Goal: Connect with others: Connect with others

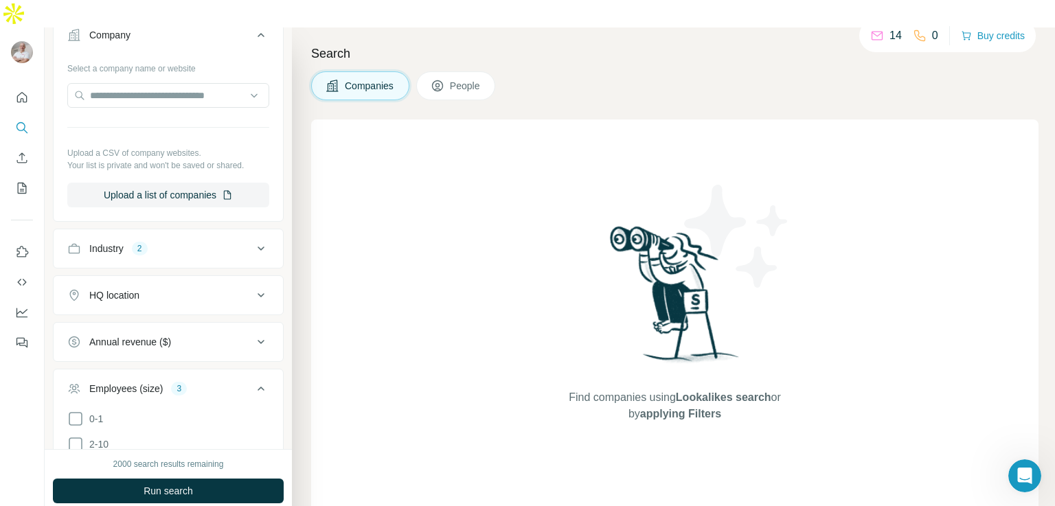
scroll to position [294, 0]
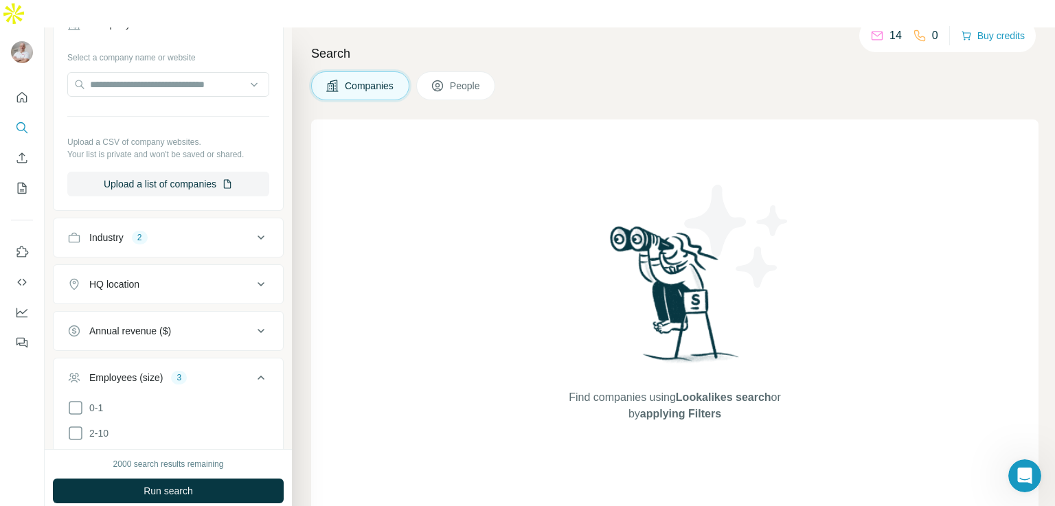
click at [253, 229] on icon at bounding box center [261, 237] width 16 height 16
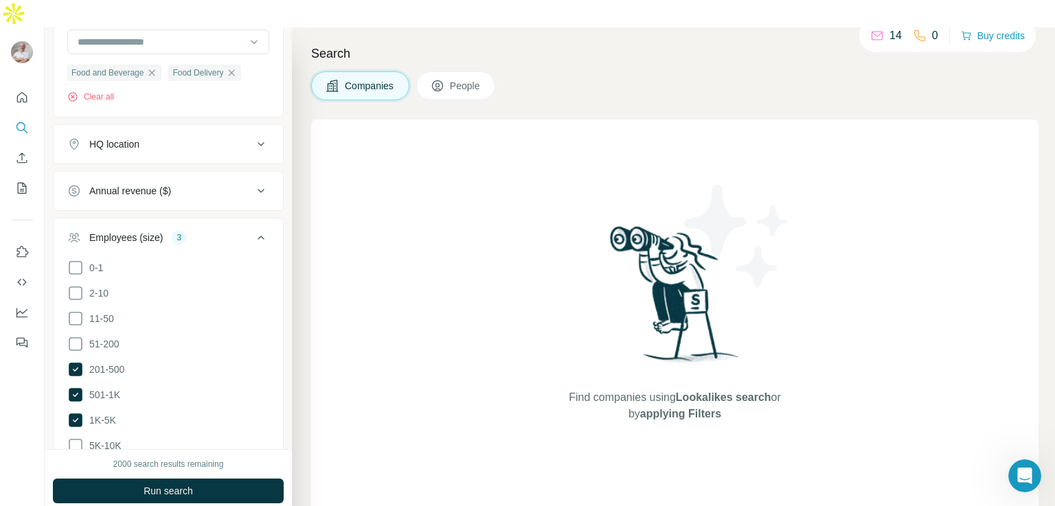
scroll to position [565, 0]
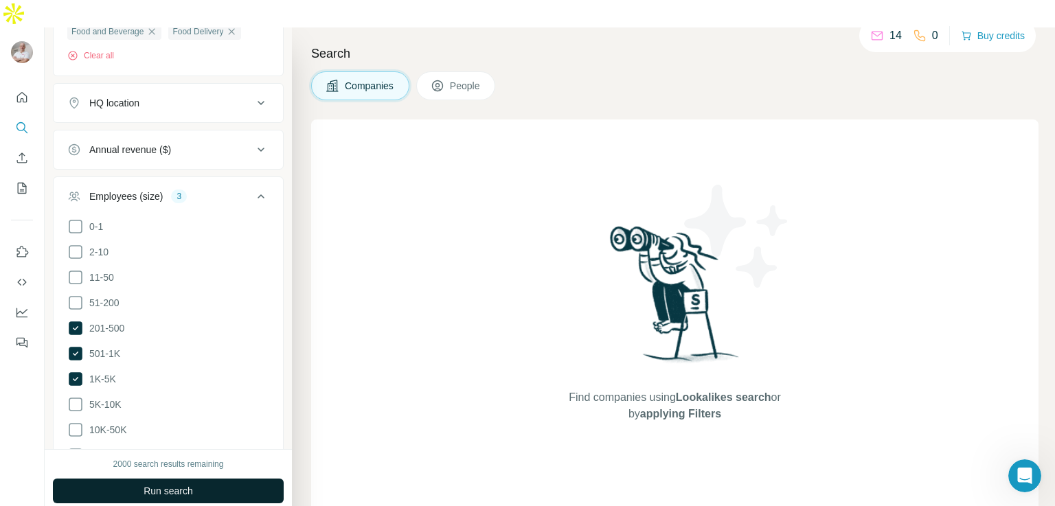
click at [177, 484] on span "Run search" at bounding box center [168, 491] width 49 height 14
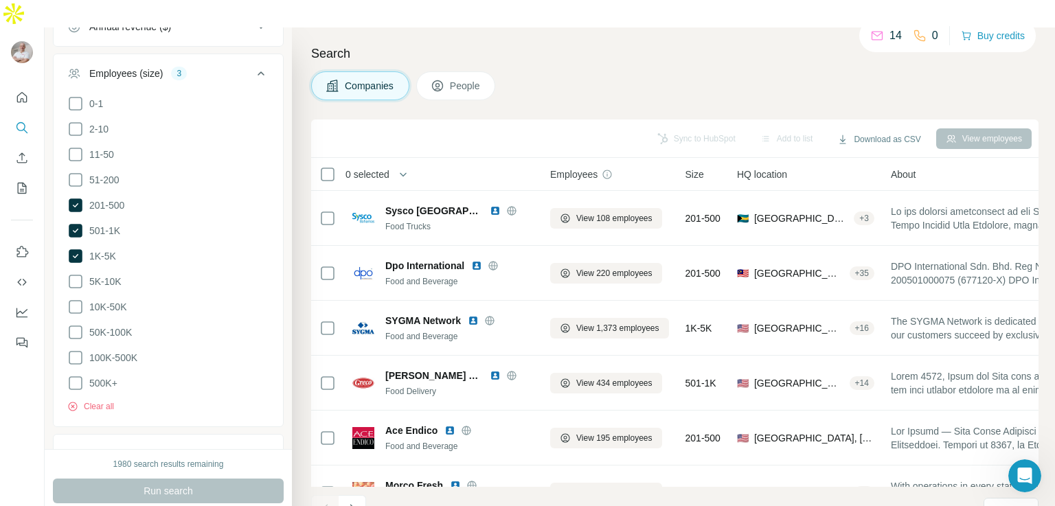
scroll to position [791, 0]
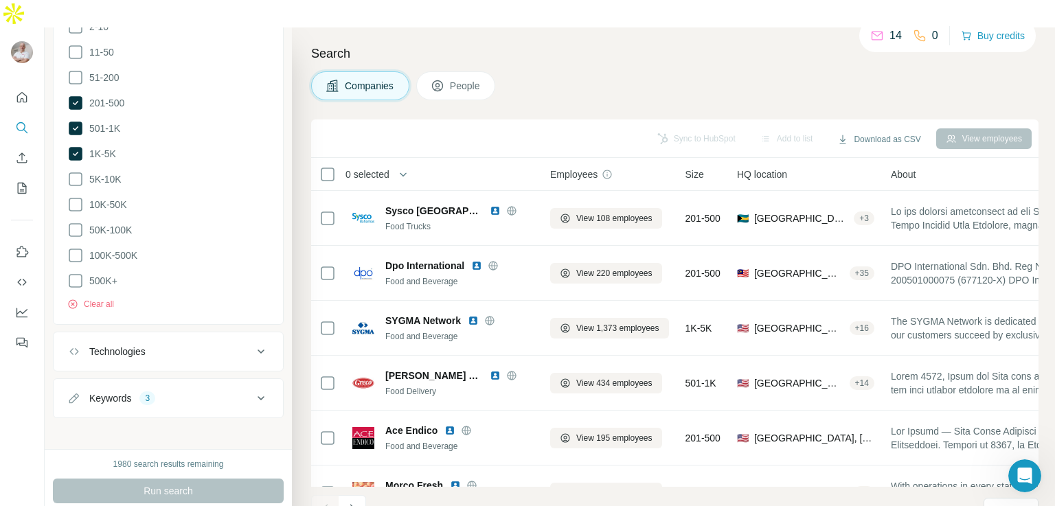
click at [253, 390] on icon at bounding box center [261, 398] width 16 height 16
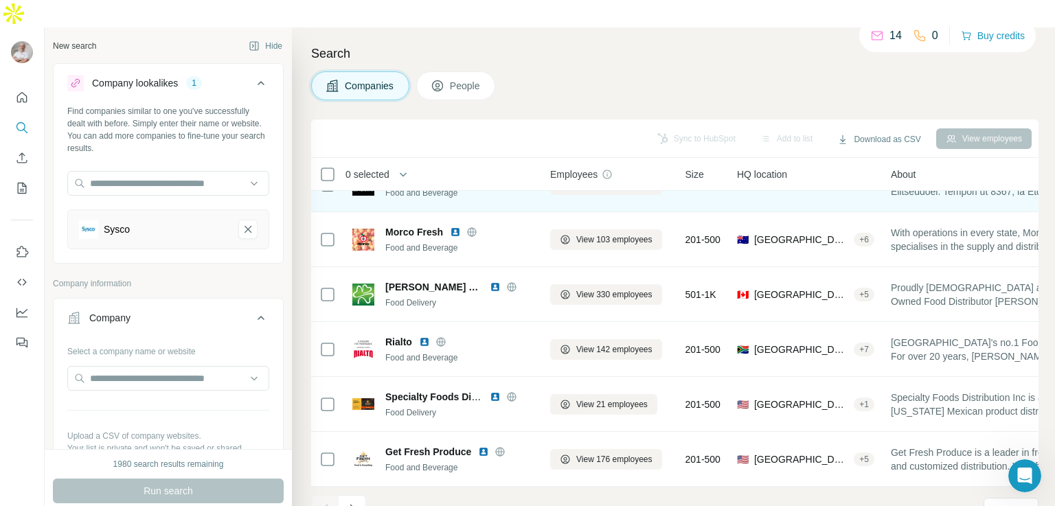
scroll to position [260, 0]
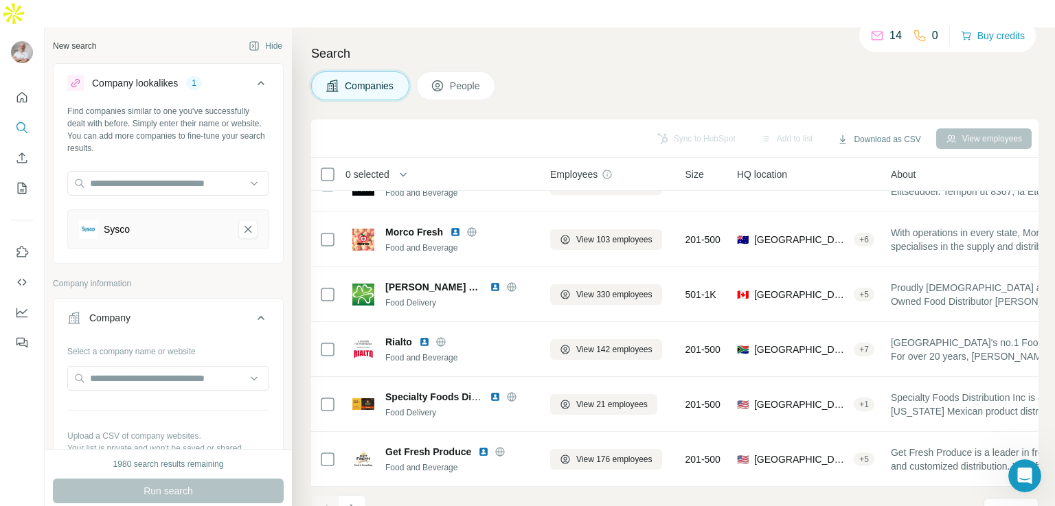
click at [462, 79] on span "People" at bounding box center [466, 86] width 32 height 14
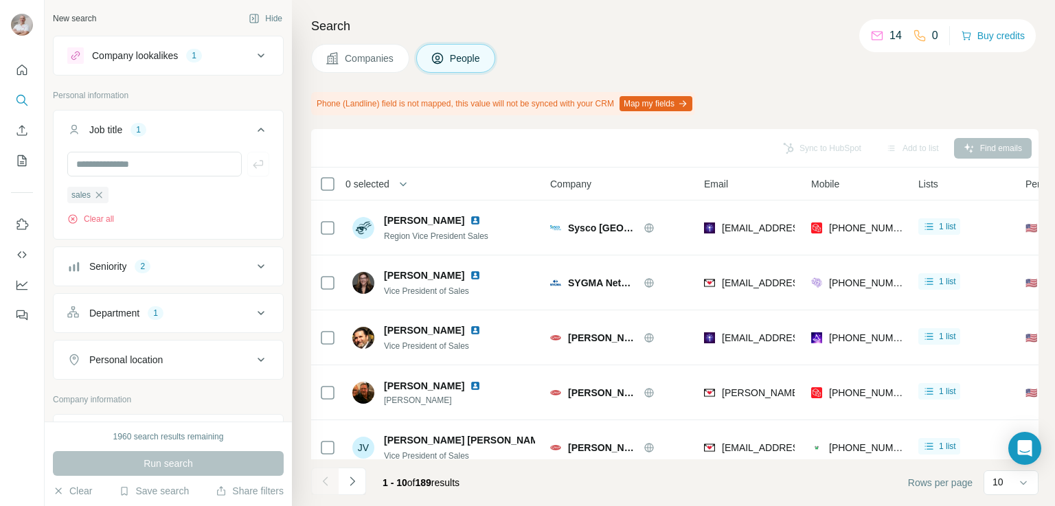
drag, startPoint x: 0, startPoint y: 0, endPoint x: 248, endPoint y: 128, distance: 278.9
click at [253, 128] on icon at bounding box center [261, 130] width 16 height 16
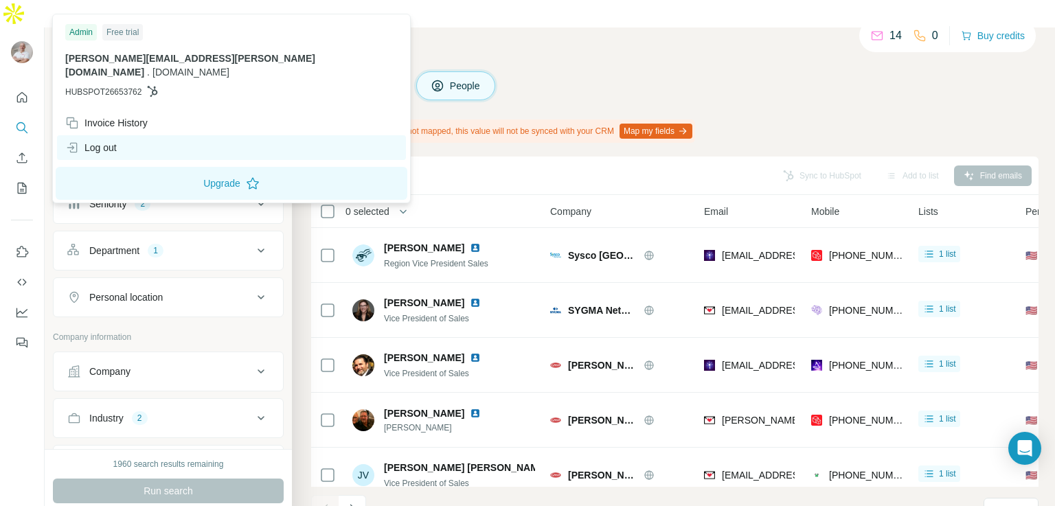
click at [99, 135] on div "Log out" at bounding box center [231, 147] width 349 height 25
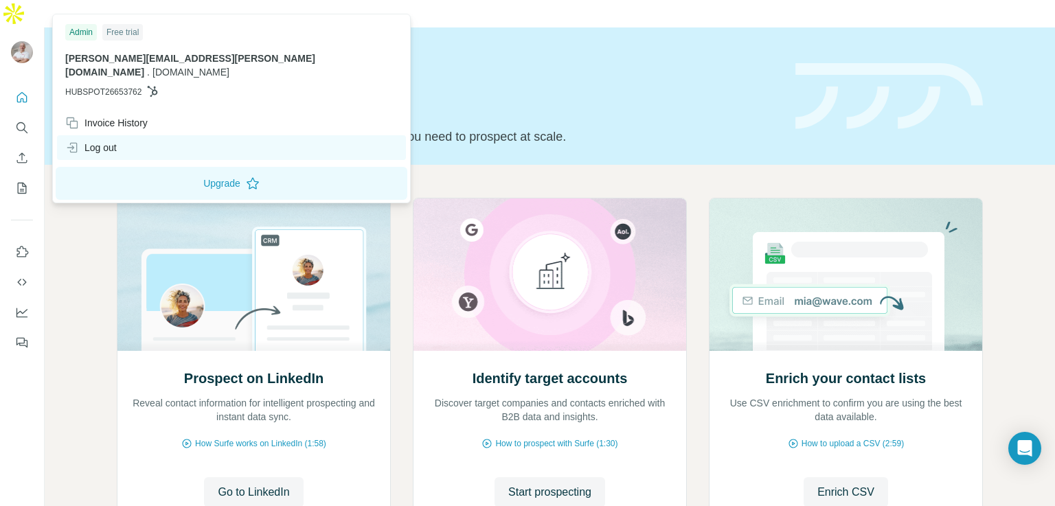
click at [103, 141] on div "Log out" at bounding box center [91, 148] width 52 height 14
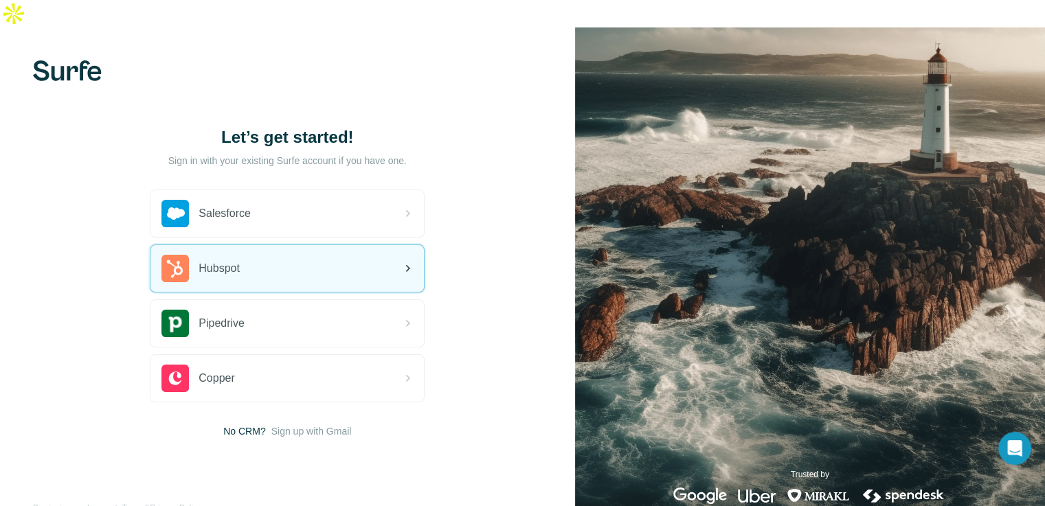
click at [229, 260] on span "Hubspot" at bounding box center [218, 268] width 41 height 16
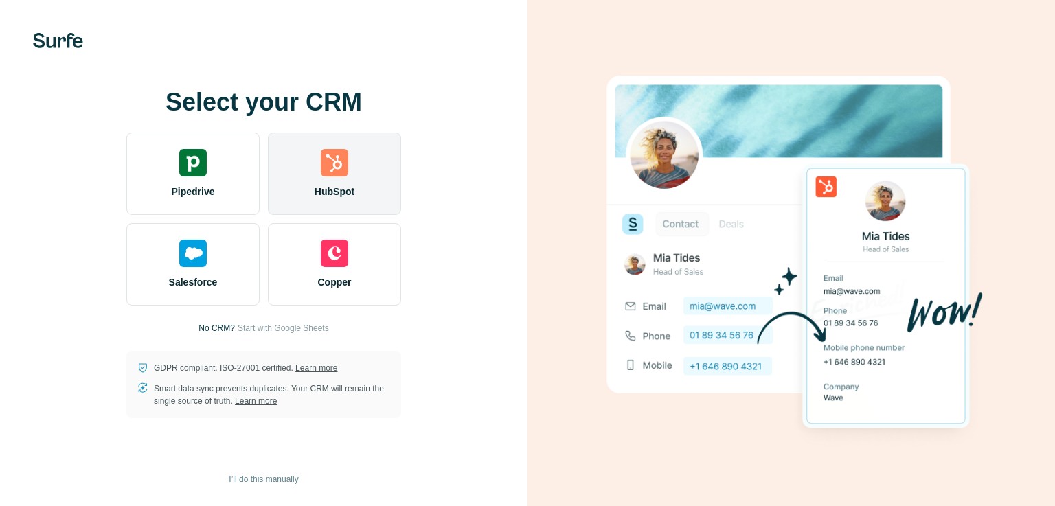
click at [332, 176] on img at bounding box center [334, 162] width 27 height 27
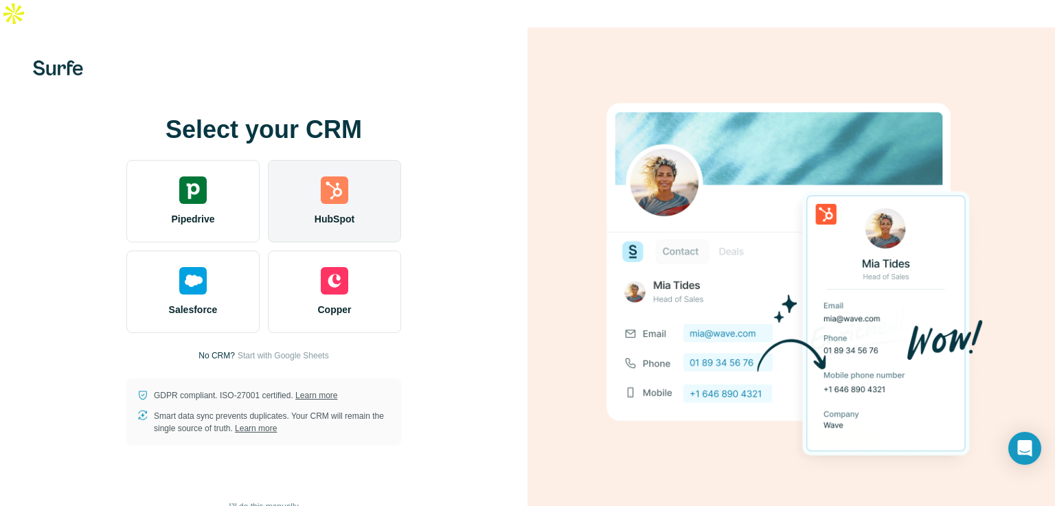
click at [308, 169] on div "HubSpot" at bounding box center [334, 201] width 133 height 82
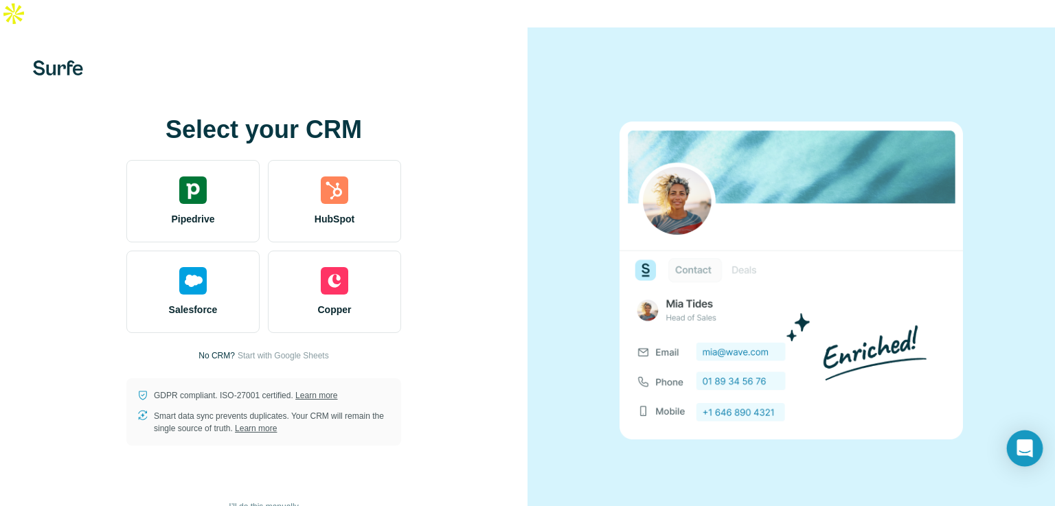
click at [1023, 446] on icon "Open Intercom Messenger" at bounding box center [1024, 449] width 16 height 18
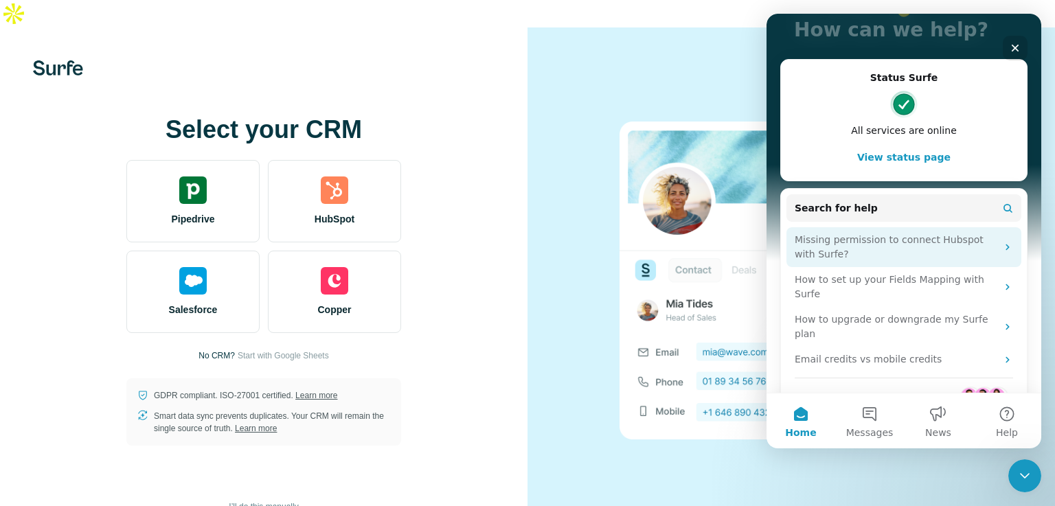
scroll to position [117, 0]
click at [880, 248] on div "Missing permission to connect Hubspot with Surfe?" at bounding box center [896, 246] width 202 height 29
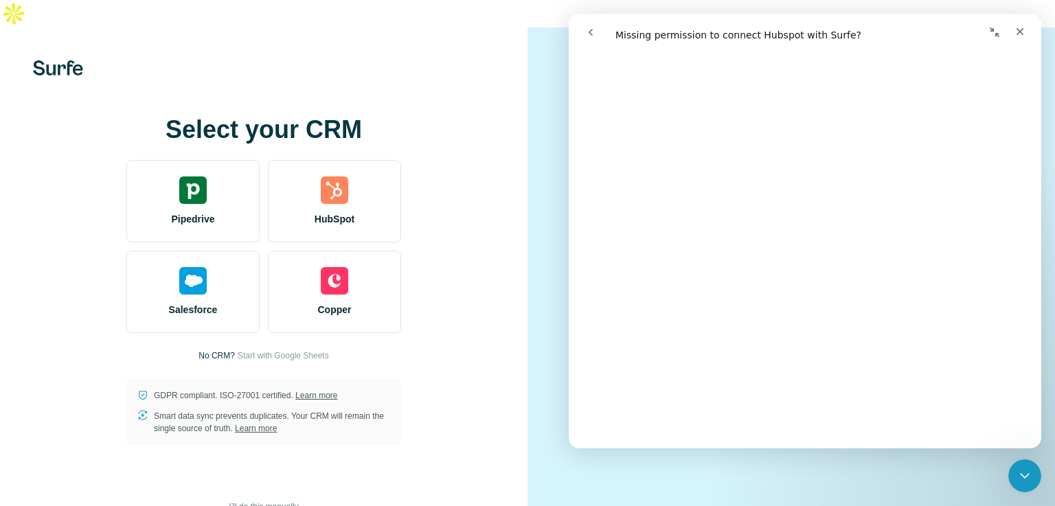
scroll to position [495, 0]
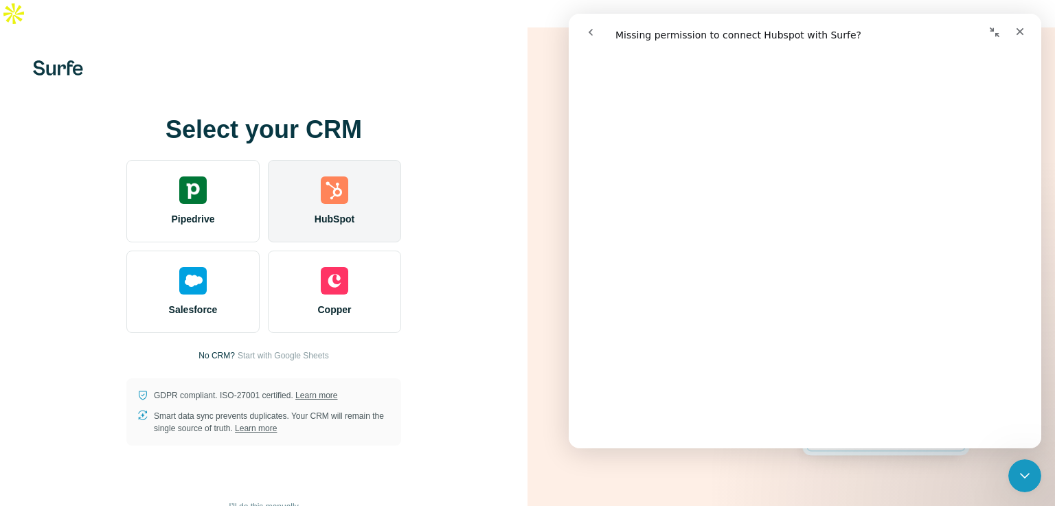
click at [340, 203] on div "HubSpot" at bounding box center [334, 201] width 133 height 82
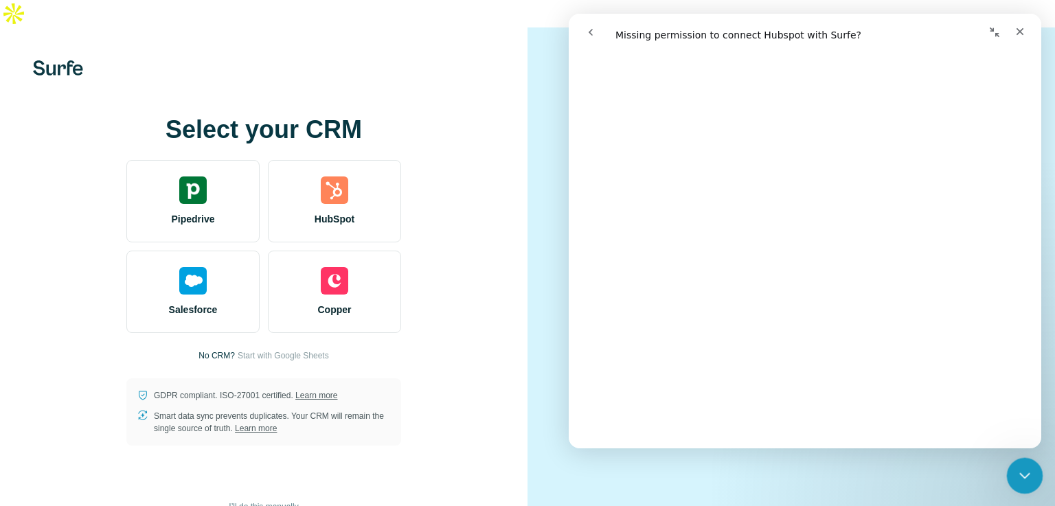
click at [1026, 466] on icon "Close Intercom Messenger" at bounding box center [1022, 474] width 16 height 16
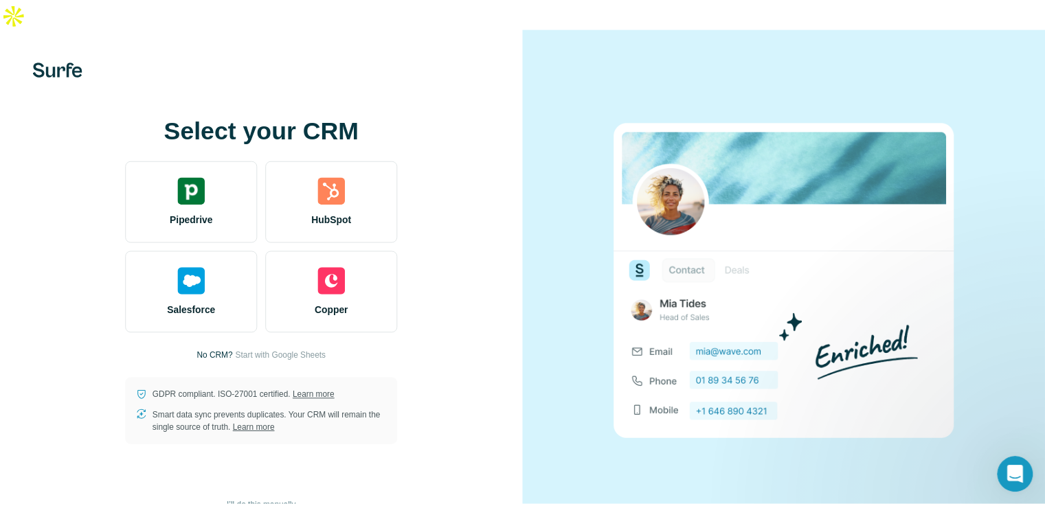
scroll to position [0, 0]
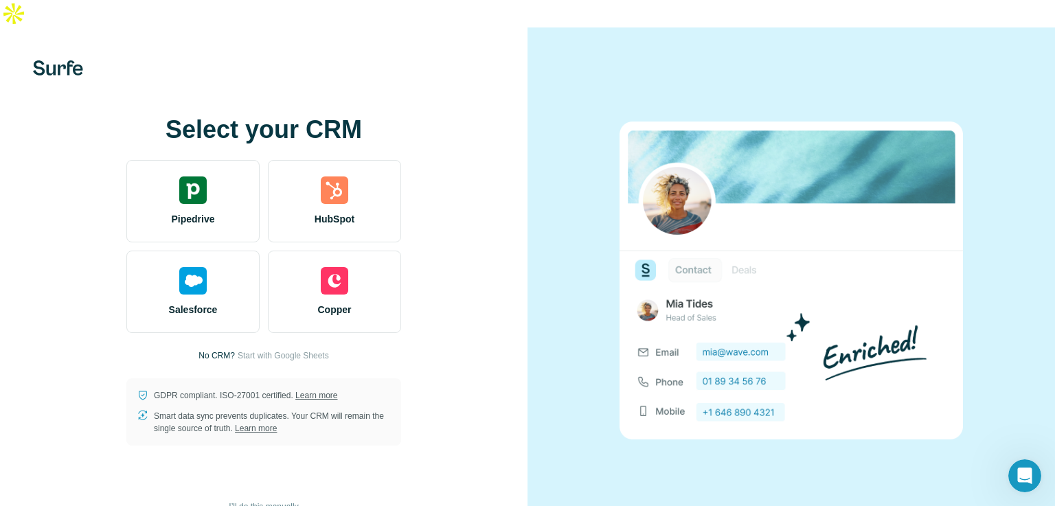
click at [271, 501] on span "I’ll do this manually" at bounding box center [263, 507] width 69 height 12
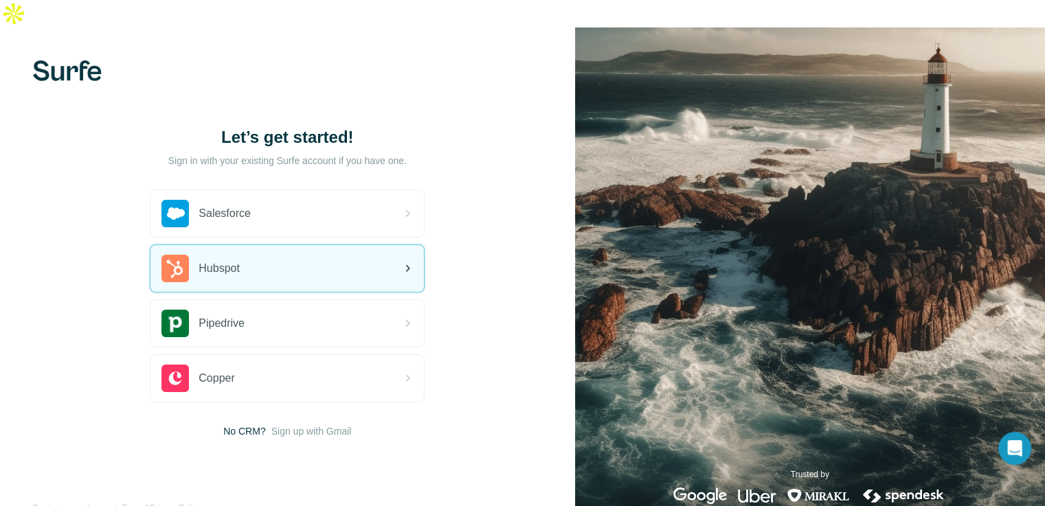
click at [248, 245] on div "Hubspot" at bounding box center [286, 268] width 273 height 47
